Goal: Task Accomplishment & Management: Complete application form

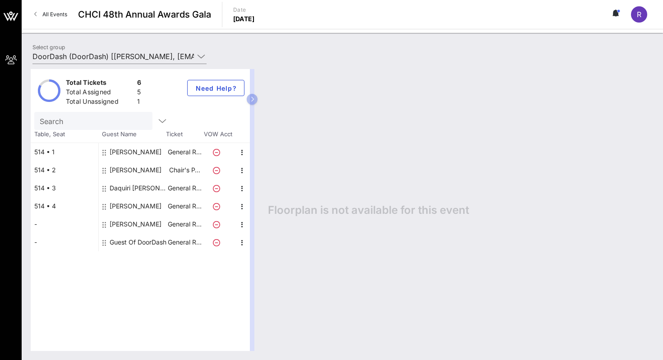
click at [143, 243] on div "Guest Of DoorDash" at bounding box center [138, 242] width 57 height 18
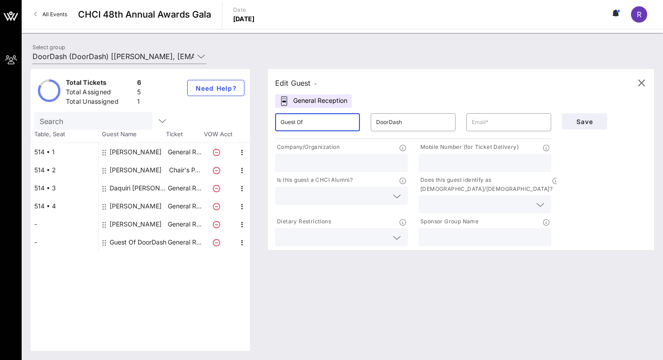
click at [325, 121] on input "Guest Of" at bounding box center [318, 122] width 74 height 14
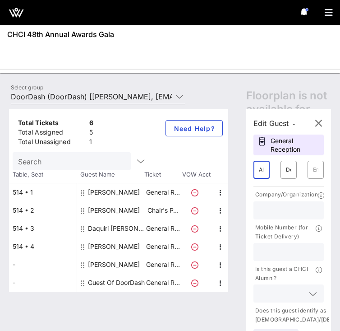
type input "A"
type input "Alyssa"
type input "[PERSON_NAME]"
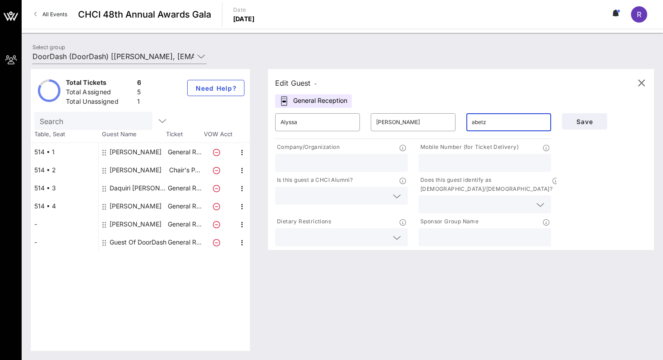
scroll to position [0, 0]
click at [508, 118] on input "abetz" at bounding box center [509, 122] width 74 height 14
paste input "[EMAIL_ADDRESS][DOMAIN_NAME]"
type input "[EMAIL_ADDRESS][DOMAIN_NAME]"
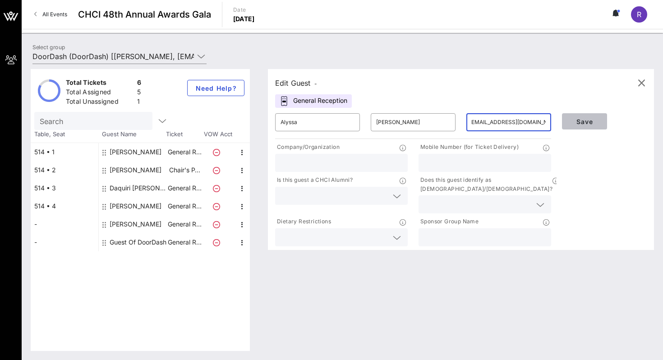
click at [569, 127] on button "Save" at bounding box center [584, 121] width 45 height 16
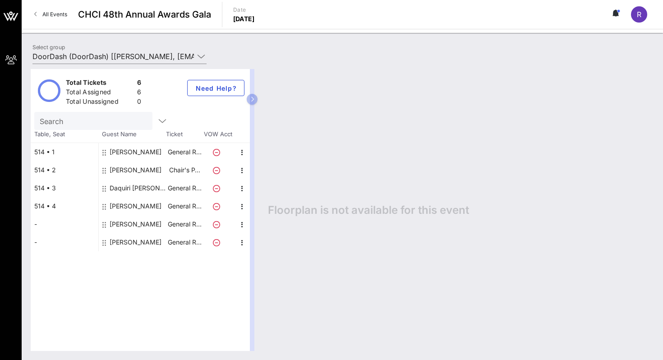
click at [136, 228] on div "[PERSON_NAME]" at bounding box center [136, 224] width 52 height 18
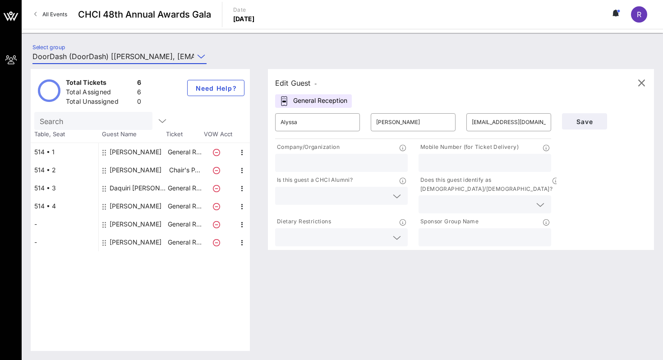
click at [165, 49] on input "DoorDash (DoorDash) [[PERSON_NAME], [EMAIL_ADDRESS][DOMAIN_NAME]]; [[PERSON_NAM…" at bounding box center [113, 56] width 162 height 14
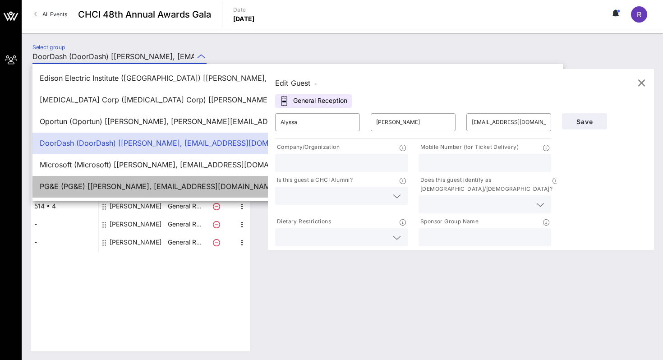
click at [115, 179] on div "PG&E (PG&E) [[PERSON_NAME], [EMAIL_ADDRESS][DOMAIN_NAME]]; [[PERSON_NAME], [PER…" at bounding box center [298, 186] width 516 height 19
type input "PG&E (PG&E) [[PERSON_NAME], [EMAIL_ADDRESS][DOMAIN_NAME]]; [[PERSON_NAME], [PER…"
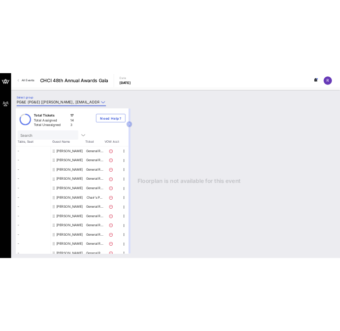
scroll to position [98, 0]
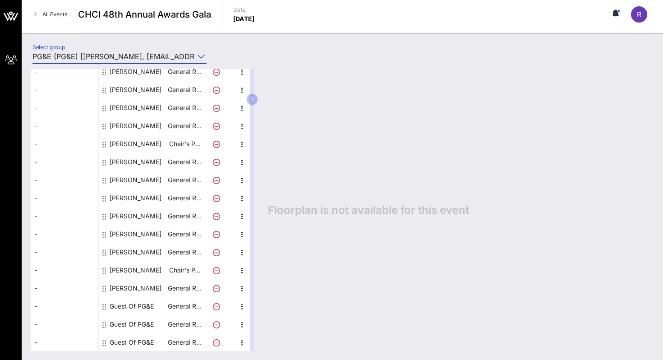
click at [139, 305] on div "Guest Of PG&E" at bounding box center [132, 306] width 44 height 18
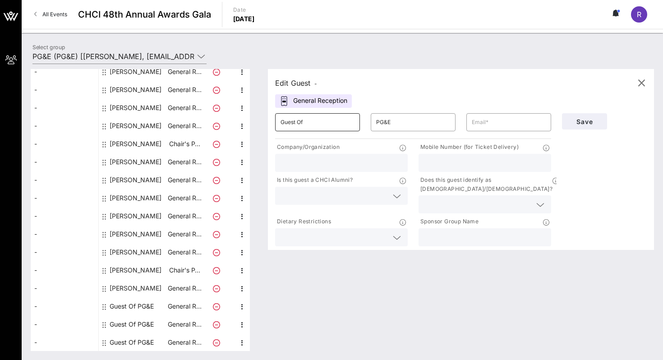
click at [324, 123] on input "Guest Of" at bounding box center [318, 122] width 74 height 14
type input "[PERSON_NAME]"
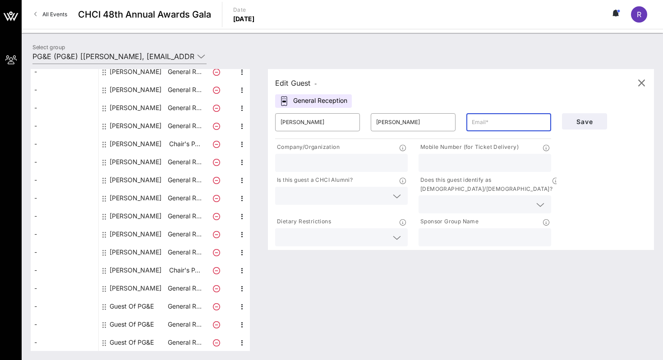
scroll to position [0, 0]
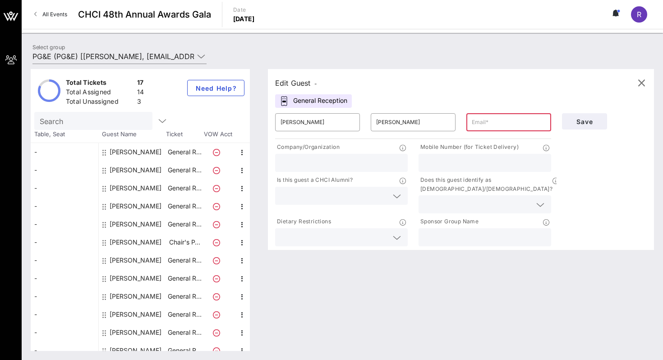
click at [481, 117] on input "text" at bounding box center [509, 122] width 74 height 14
paste input "[EMAIL_ADDRESS][DOMAIN_NAME]"
type input "[EMAIL_ADDRESS][DOMAIN_NAME]"
click at [584, 123] on span "Save" at bounding box center [584, 122] width 31 height 8
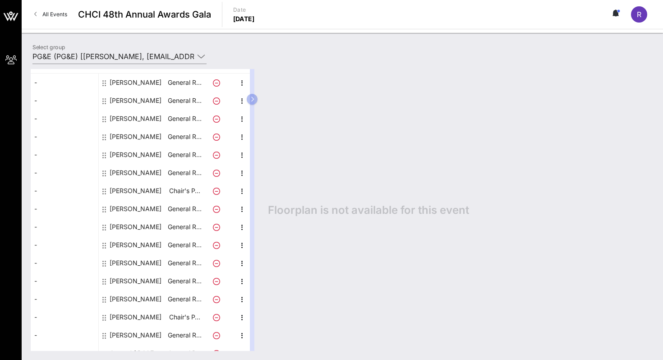
scroll to position [98, 0]
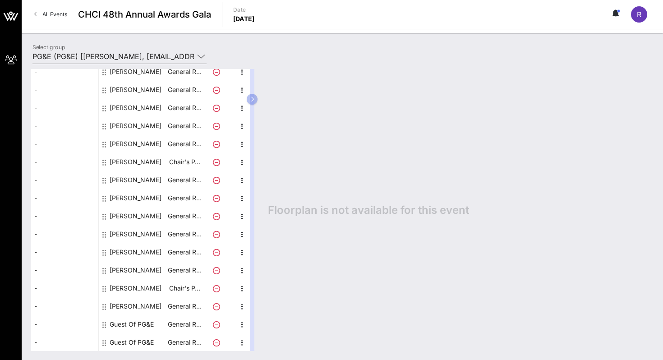
click at [134, 64] on div "Total Tickets 17 Total Assigned 15 Total Unassigned 2 Need Help? Search Table, …" at bounding box center [343, 210] width 642 height 300
click at [134, 63] on div "Total Tickets 17 Total Assigned 15 Total Unassigned 2 Need Help? Search Table, …" at bounding box center [343, 210] width 642 height 300
click at [136, 51] on input "PG&E (PG&E) [[PERSON_NAME], [EMAIL_ADDRESS][DOMAIN_NAME]]; [[PERSON_NAME], [PER…" at bounding box center [113, 56] width 162 height 14
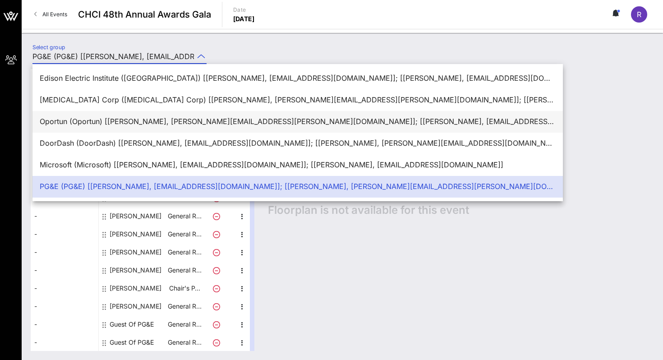
scroll to position [22, 0]
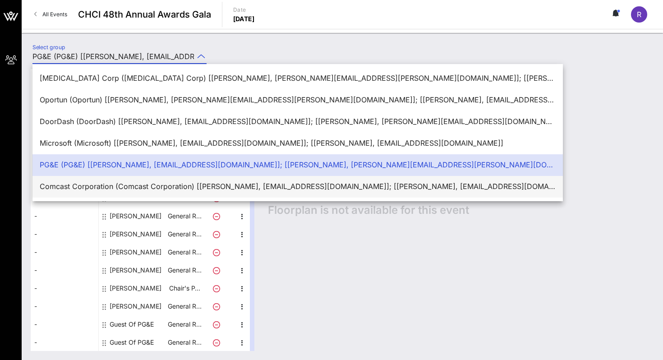
click at [102, 185] on div "Comcast Corporation (Comcast Corporation) [[PERSON_NAME], [EMAIL_ADDRESS][DOMAI…" at bounding box center [298, 186] width 516 height 9
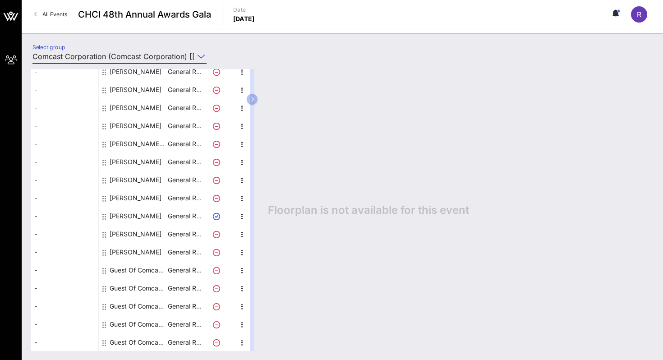
scroll to position [0, 0]
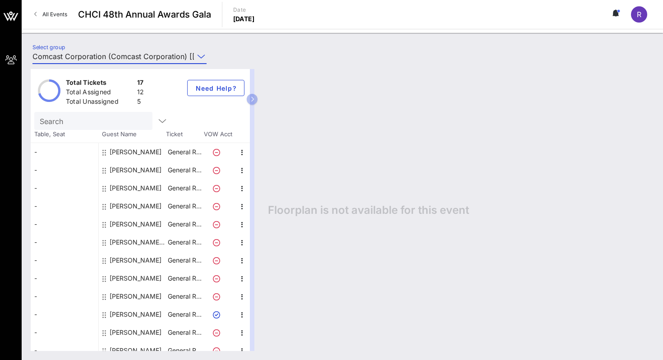
click at [152, 62] on div "Total Tickets 17 Total Assigned 12 Total Unassigned 5 Need Help? Search Table, …" at bounding box center [343, 210] width 642 height 300
click at [151, 56] on input "Comcast Corporation (Comcast Corporation) [[PERSON_NAME], [EMAIL_ADDRESS][DOMAI…" at bounding box center [113, 56] width 162 height 14
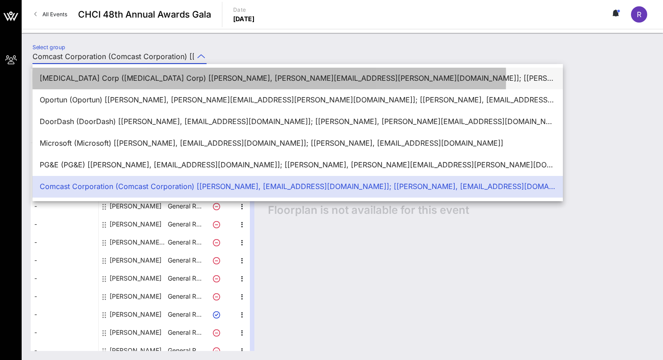
click at [126, 83] on div "[MEDICAL_DATA] Corp ([MEDICAL_DATA] Corp) [[PERSON_NAME], [PERSON_NAME][EMAIL_A…" at bounding box center [298, 78] width 516 height 9
type input "[MEDICAL_DATA] Corp ([MEDICAL_DATA] Corp) [[PERSON_NAME], [PERSON_NAME][EMAIL_A…"
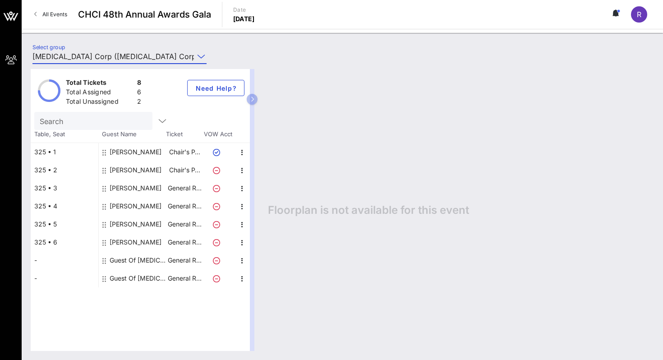
click at [126, 59] on input "[MEDICAL_DATA] Corp ([MEDICAL_DATA] Corp) [[PERSON_NAME], [PERSON_NAME][EMAIL_A…" at bounding box center [113, 56] width 162 height 14
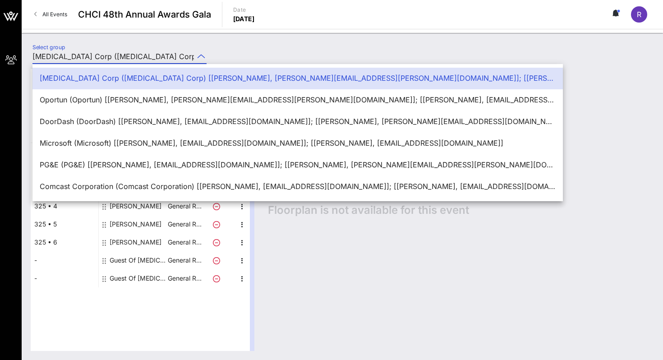
click at [126, 59] on input "[MEDICAL_DATA] Corp ([MEDICAL_DATA] Corp) [[PERSON_NAME], [PERSON_NAME][EMAIL_A…" at bounding box center [113, 56] width 162 height 14
click at [130, 51] on input "[MEDICAL_DATA] Corp ([MEDICAL_DATA] Corp) [[PERSON_NAME], [PERSON_NAME][EMAIL_A…" at bounding box center [113, 56] width 162 height 14
click at [137, 43] on div "Select group [MEDICAL_DATA] Corp ([MEDICAL_DATA] Corp) [[PERSON_NAME], [PERSON_…" at bounding box center [124, 58] width 194 height 32
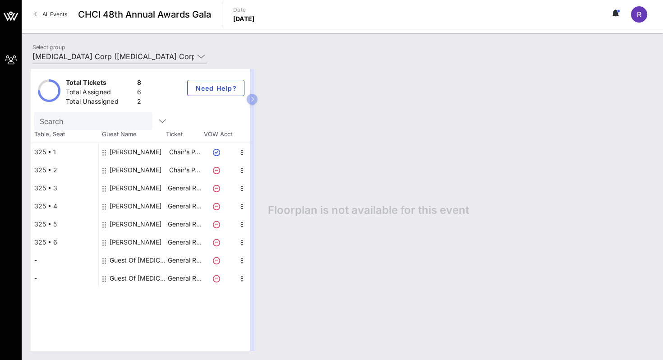
click at [160, 60] on div "Total Tickets 8 Total Assigned 6 Total Unassigned 2 Need Help? Search Table, Se…" at bounding box center [343, 210] width 642 height 300
click at [133, 254] on div "Guest Of [MEDICAL_DATA] Corp" at bounding box center [138, 260] width 57 height 18
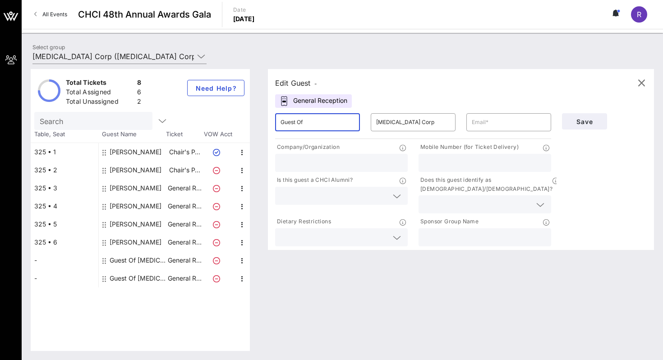
click at [327, 125] on input "Guest Of" at bounding box center [318, 122] width 74 height 14
type input "[PERSON_NAME]'s"
click at [645, 80] on icon "button" at bounding box center [641, 83] width 11 height 11
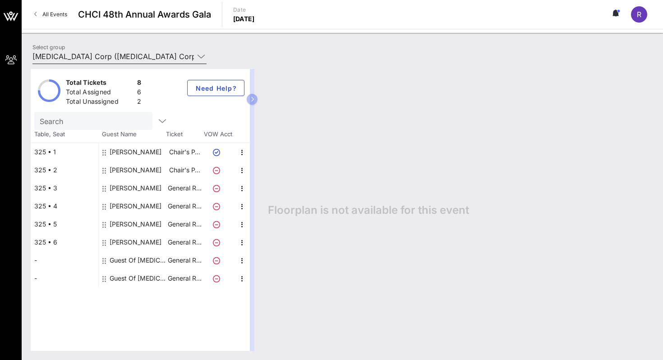
click at [181, 55] on input "[MEDICAL_DATA] Corp ([MEDICAL_DATA] Corp) [[PERSON_NAME], [PERSON_NAME][EMAIL_A…" at bounding box center [113, 56] width 162 height 14
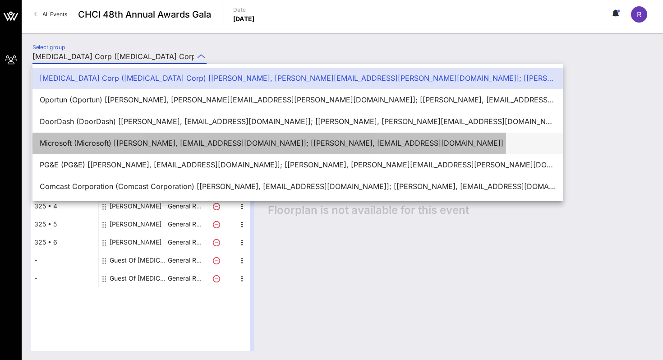
click at [93, 143] on div "Microsoft (Microsoft) [[PERSON_NAME], [EMAIL_ADDRESS][DOMAIN_NAME]]; [[PERSON_N…" at bounding box center [298, 143] width 516 height 9
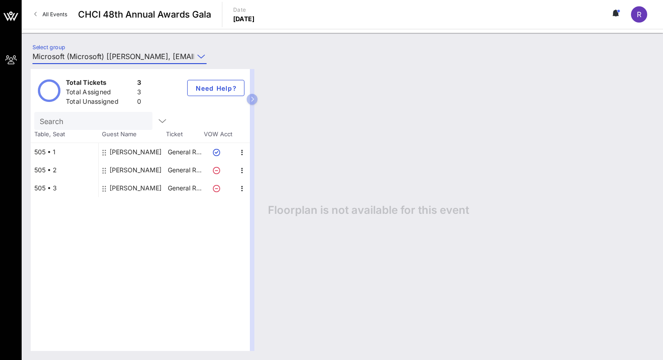
click at [171, 58] on input "Microsoft (Microsoft) [[PERSON_NAME], [EMAIL_ADDRESS][DOMAIN_NAME]]; [[PERSON_N…" at bounding box center [113, 56] width 162 height 14
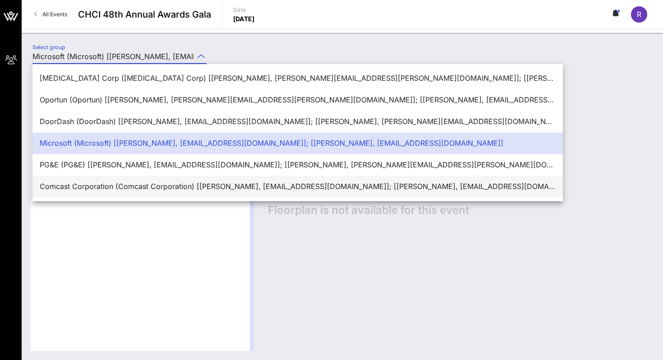
click at [116, 193] on div "Comcast Corporation (Comcast Corporation) [[PERSON_NAME], [EMAIL_ADDRESS][DOMAI…" at bounding box center [298, 186] width 516 height 19
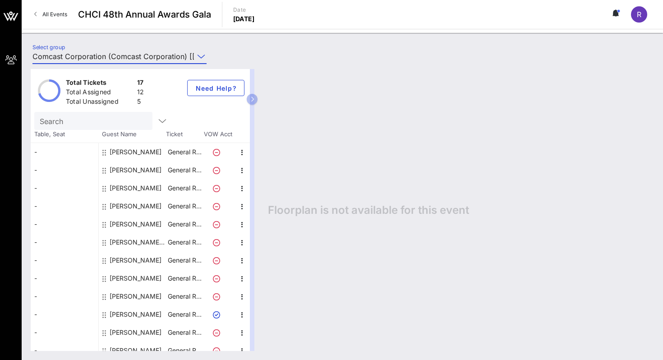
click at [115, 56] on input "Comcast Corporation (Comcast Corporation) [[PERSON_NAME], [EMAIL_ADDRESS][DOMAI…" at bounding box center [113, 56] width 162 height 14
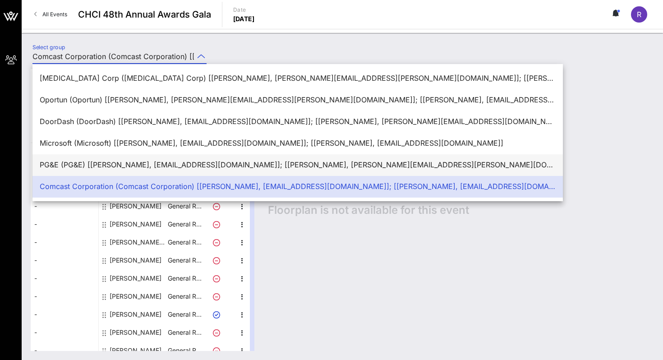
click at [85, 164] on div "PG&E (PG&E) [[PERSON_NAME], [EMAIL_ADDRESS][DOMAIN_NAME]]; [[PERSON_NAME], [PER…" at bounding box center [298, 165] width 516 height 9
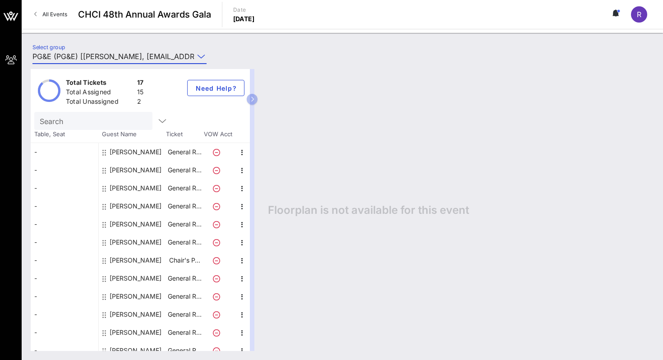
click at [107, 34] on div "Select group PG&E (PG&E) [[PERSON_NAME], [EMAIL_ADDRESS][DOMAIN_NAME]]; [[PERSO…" at bounding box center [343, 196] width 642 height 327
click at [107, 39] on div "Select group PG&E (PG&E) [[PERSON_NAME], [EMAIL_ADDRESS][DOMAIN_NAME]]; [[PERSO…" at bounding box center [343, 196] width 642 height 327
click at [107, 51] on input "PG&E (PG&E) [[PERSON_NAME], [EMAIL_ADDRESS][DOMAIN_NAME]]; [[PERSON_NAME], [PER…" at bounding box center [113, 56] width 162 height 14
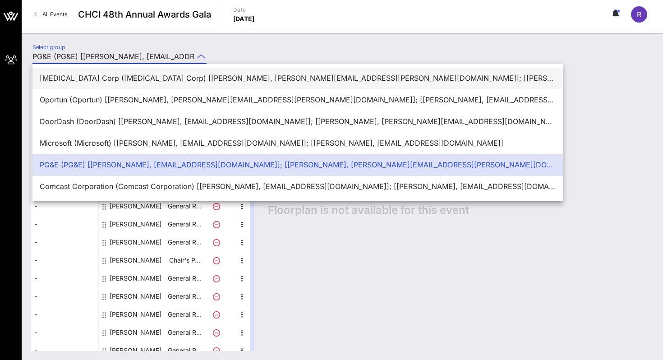
click at [102, 73] on div "[MEDICAL_DATA] Corp ([MEDICAL_DATA] Corp) [[PERSON_NAME], [PERSON_NAME][EMAIL_A…" at bounding box center [298, 78] width 516 height 19
type input "[MEDICAL_DATA] Corp ([MEDICAL_DATA] Corp) [[PERSON_NAME], [PERSON_NAME][EMAIL_A…"
